Goal: Complete application form

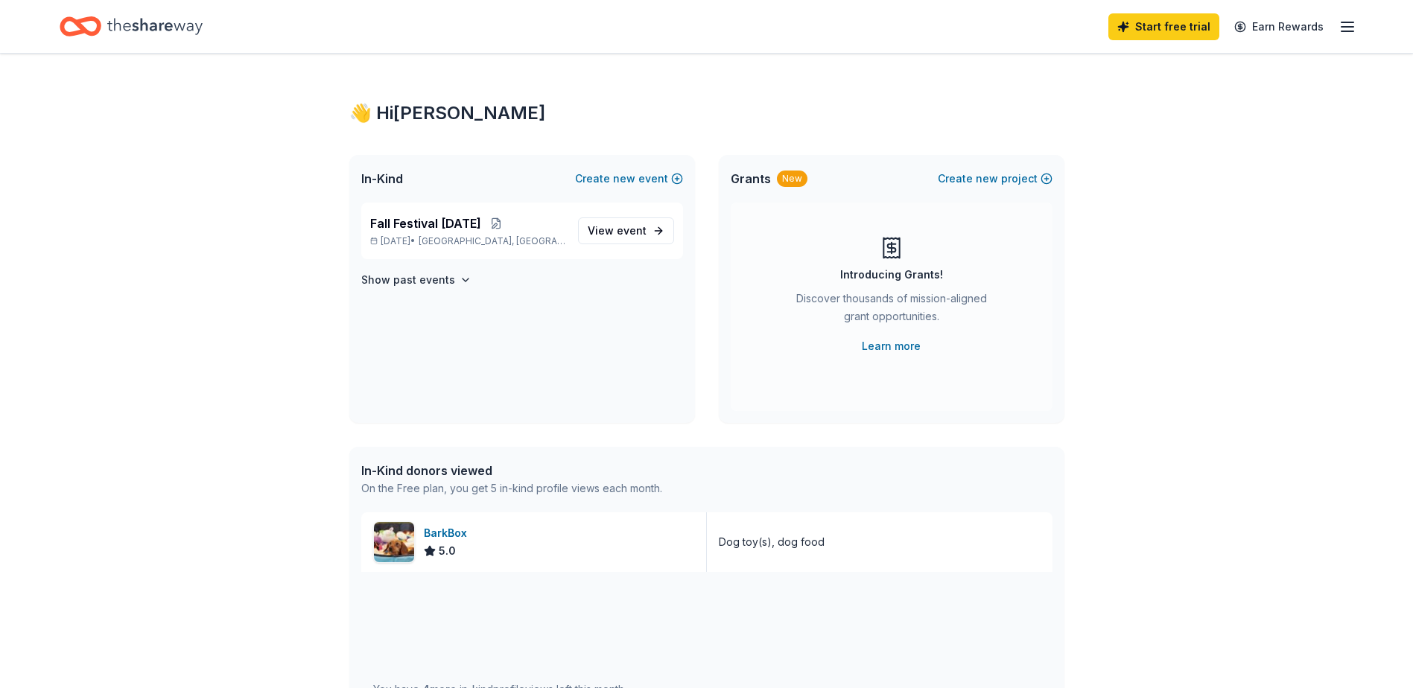
click at [521, 231] on p "Fall Festival [DATE]" at bounding box center [468, 224] width 196 height 18
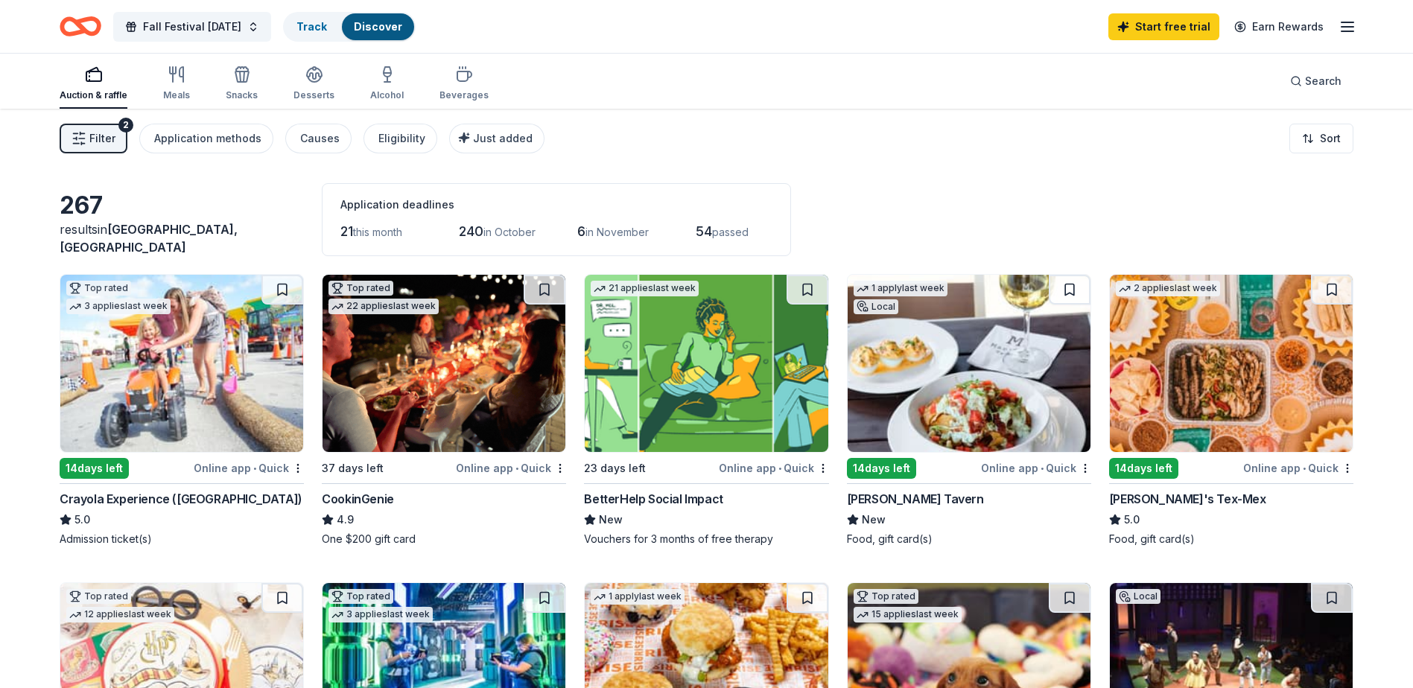
click at [923, 431] on img at bounding box center [969, 363] width 243 height 177
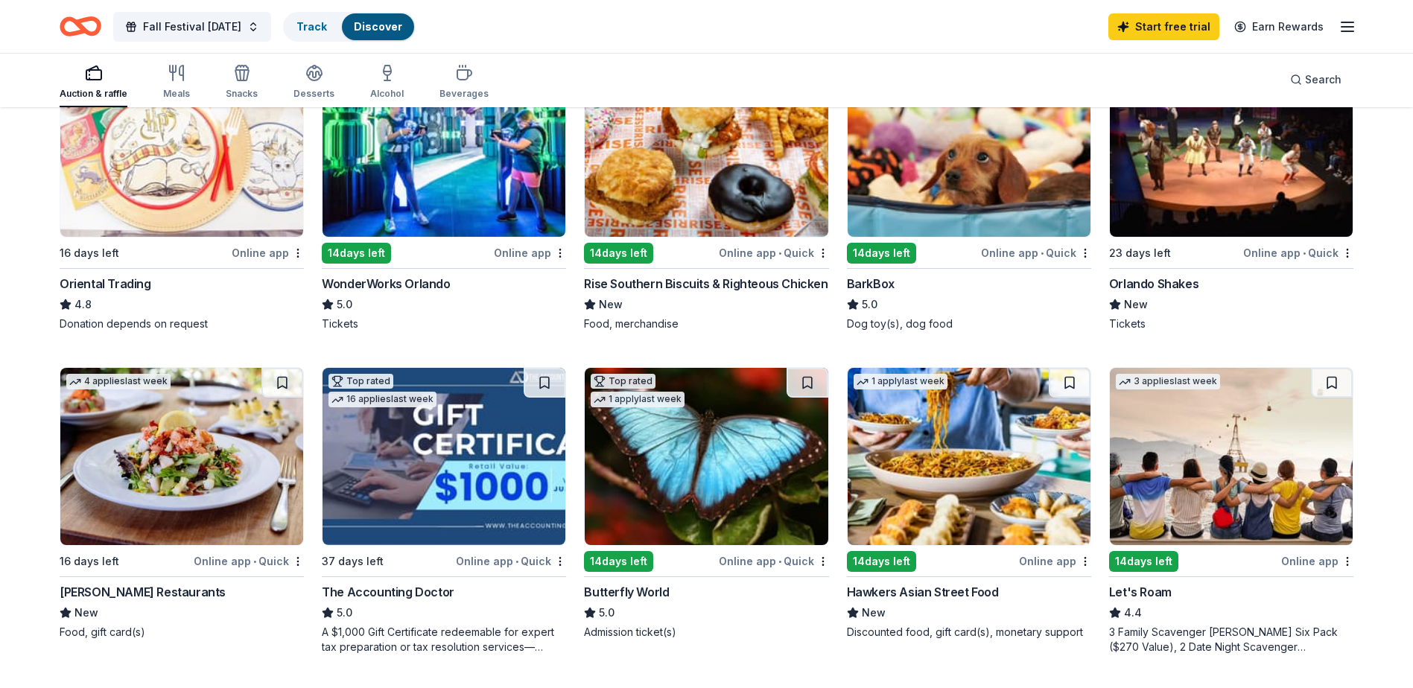
scroll to position [521, 0]
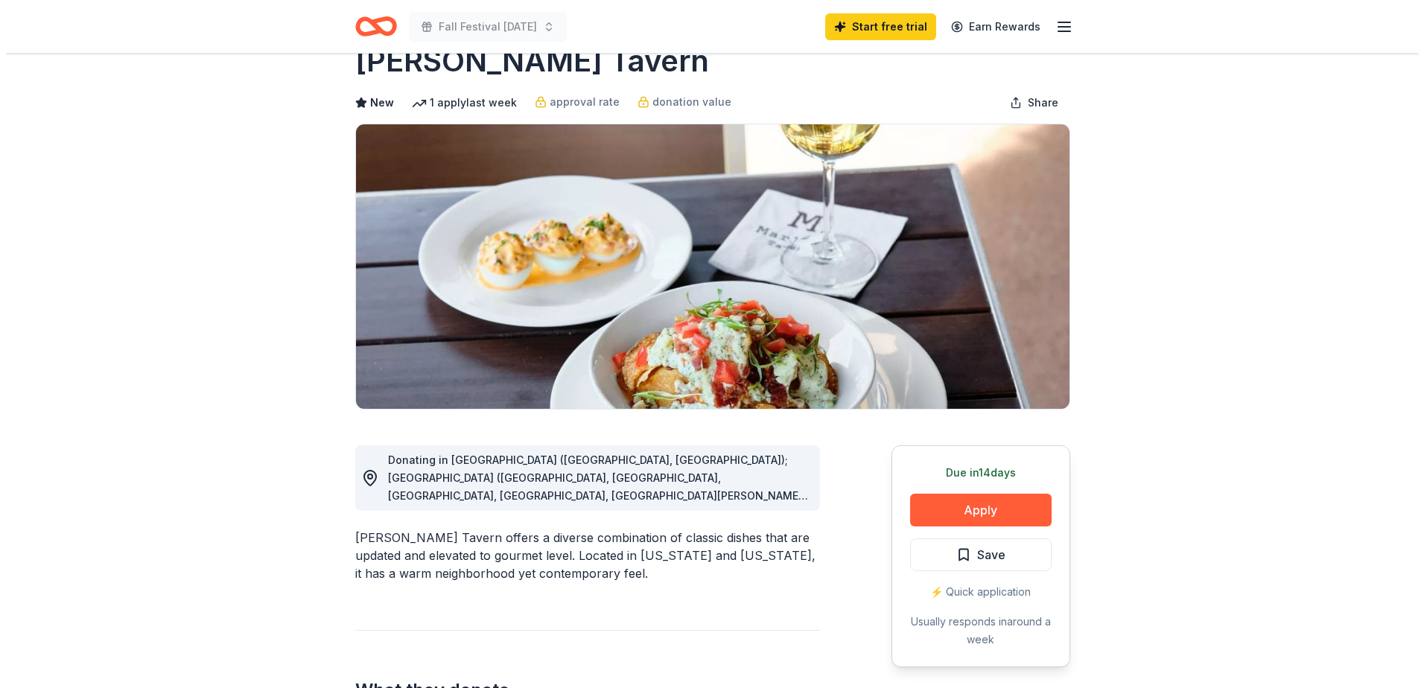
scroll to position [74, 0]
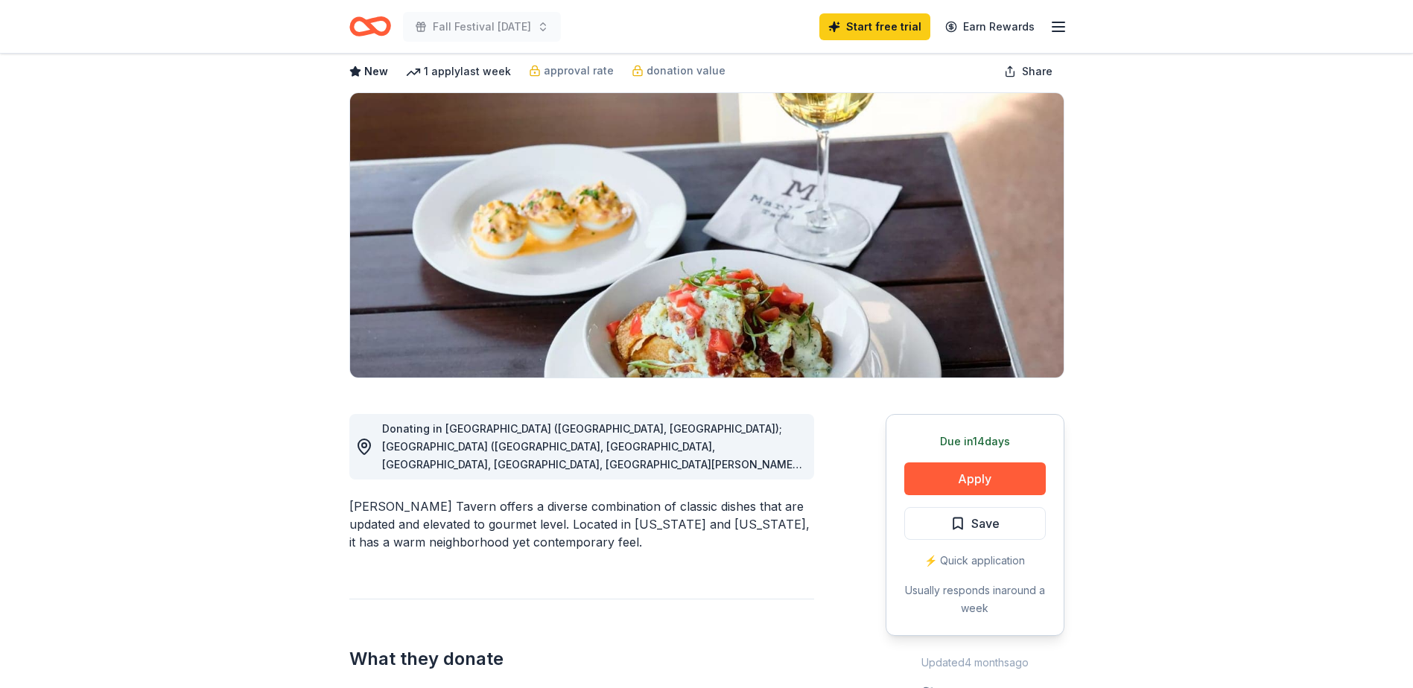
click at [1009, 471] on button "Apply" at bounding box center [975, 479] width 142 height 33
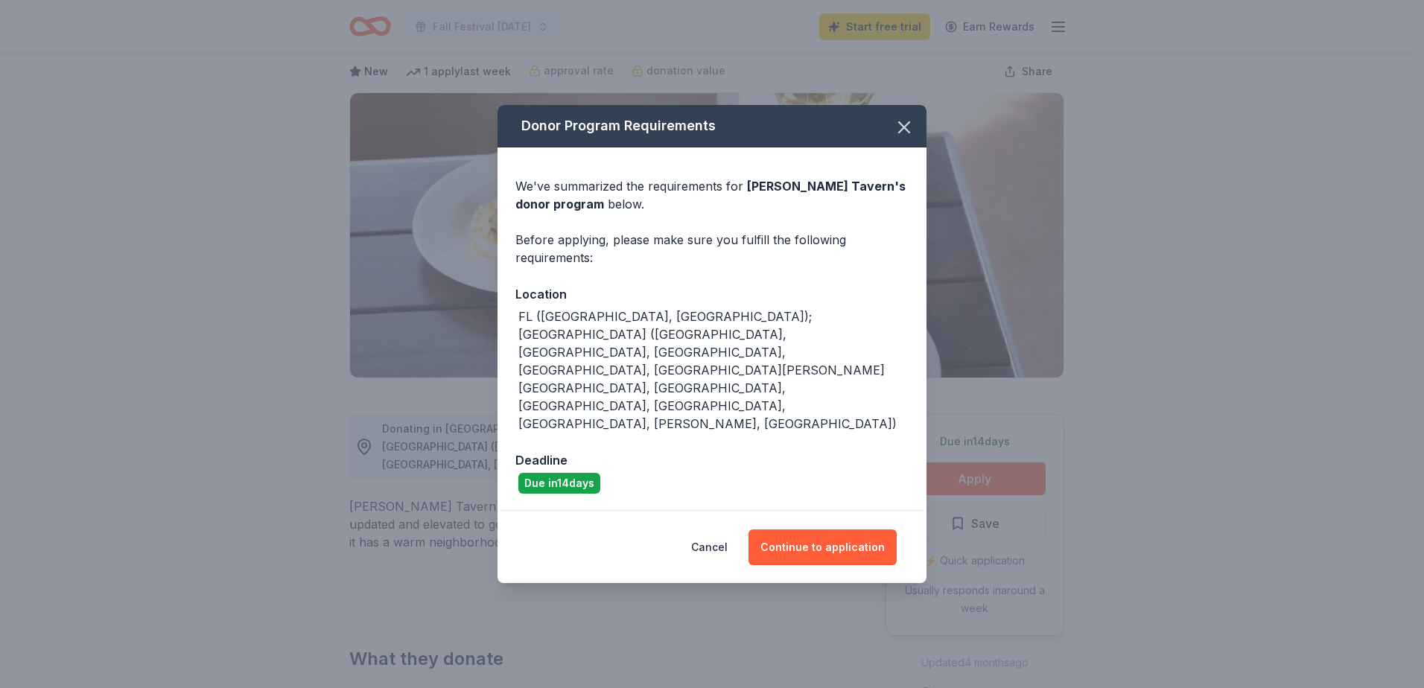
click at [862, 530] on button "Continue to application" at bounding box center [823, 548] width 148 height 36
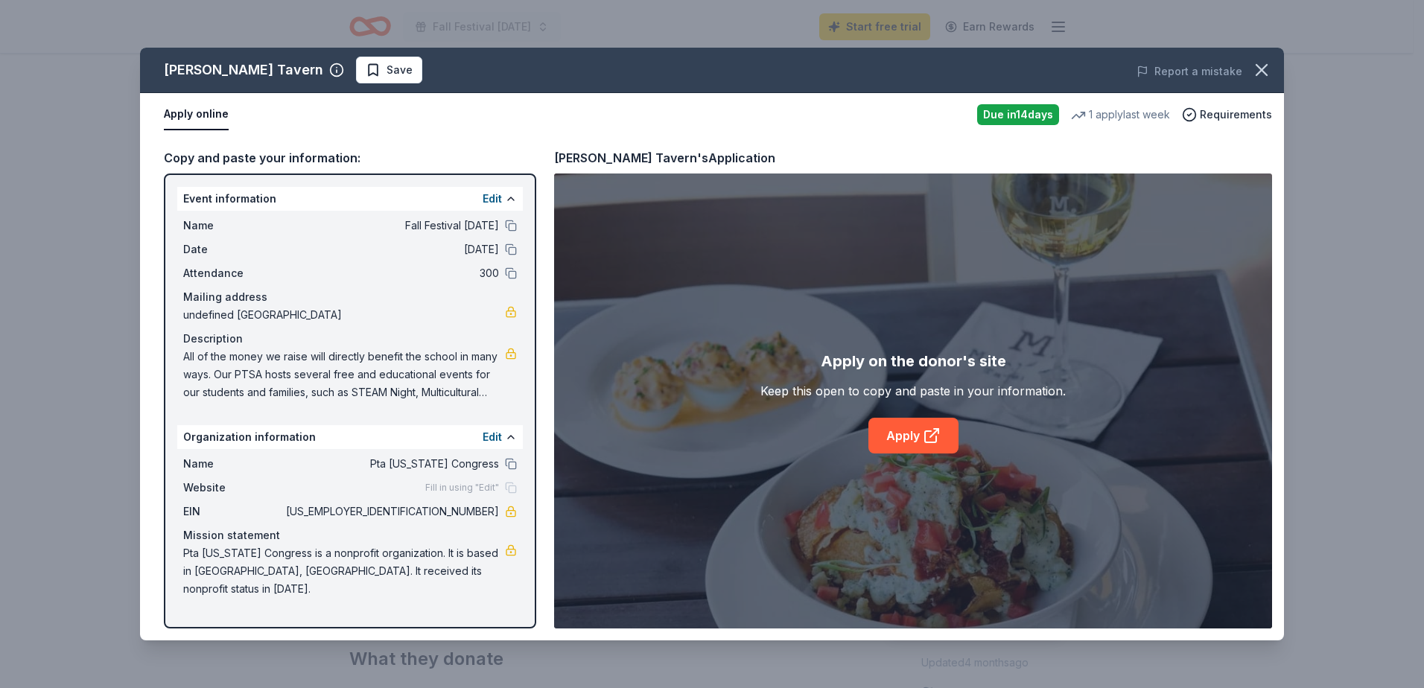
click at [916, 440] on link "Apply" at bounding box center [914, 436] width 90 height 36
